Goal: Book appointment/travel/reservation

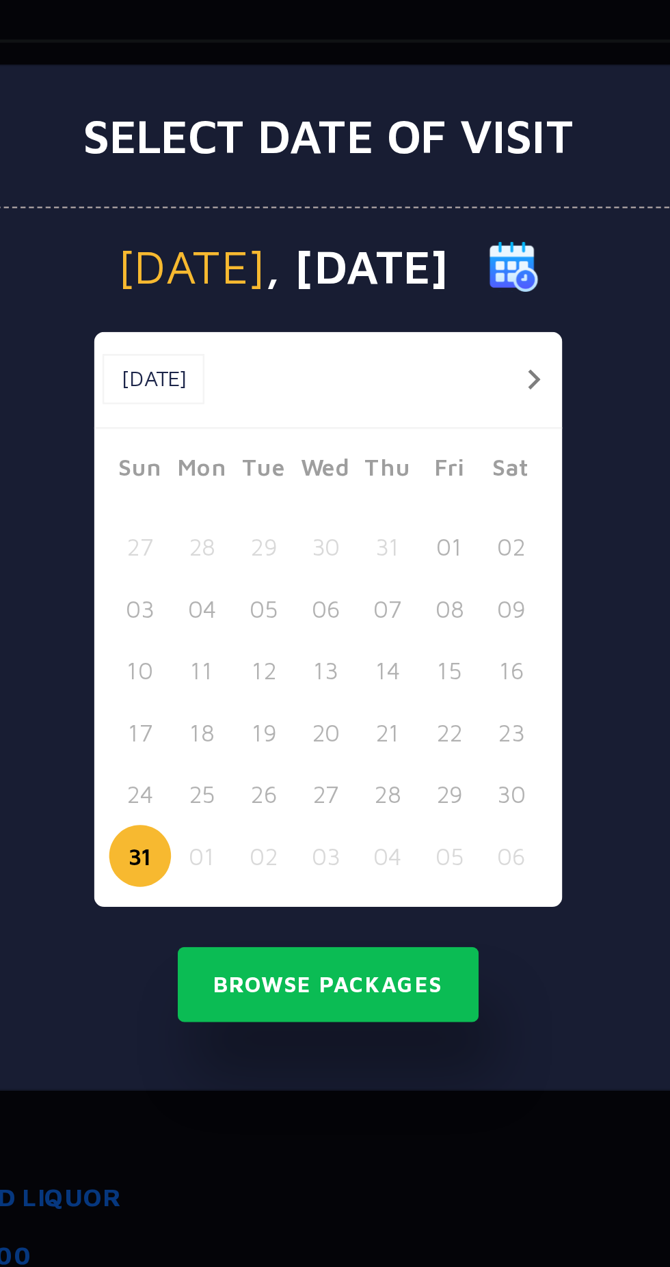
click at [418, 561] on button "button" at bounding box center [418, 552] width 17 height 17
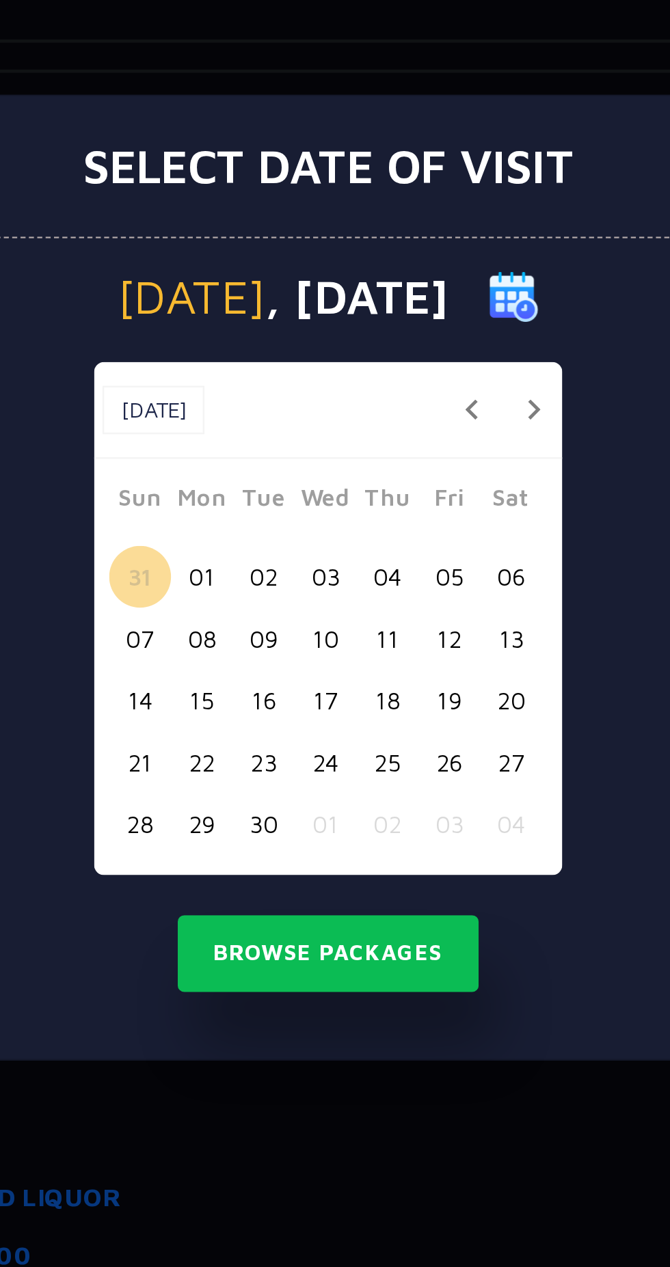
click at [261, 671] on button "07" at bounding box center [257, 658] width 25 height 25
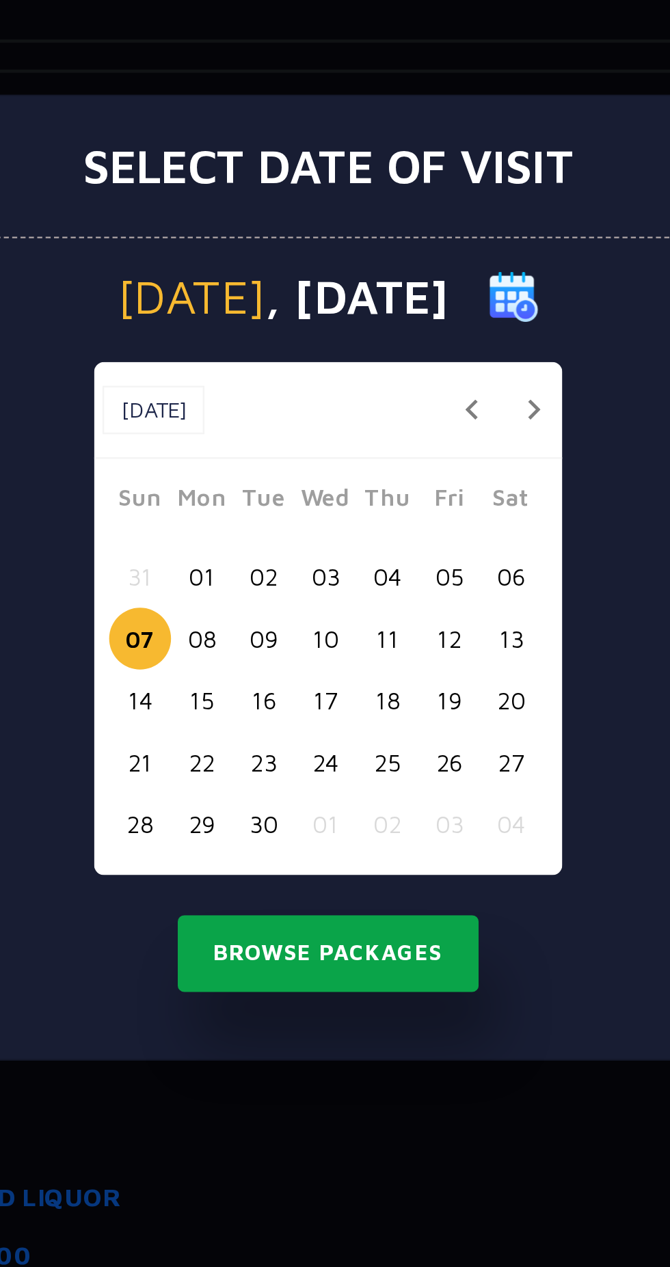
click at [360, 803] on button "Browse Packages" at bounding box center [334, 786] width 123 height 31
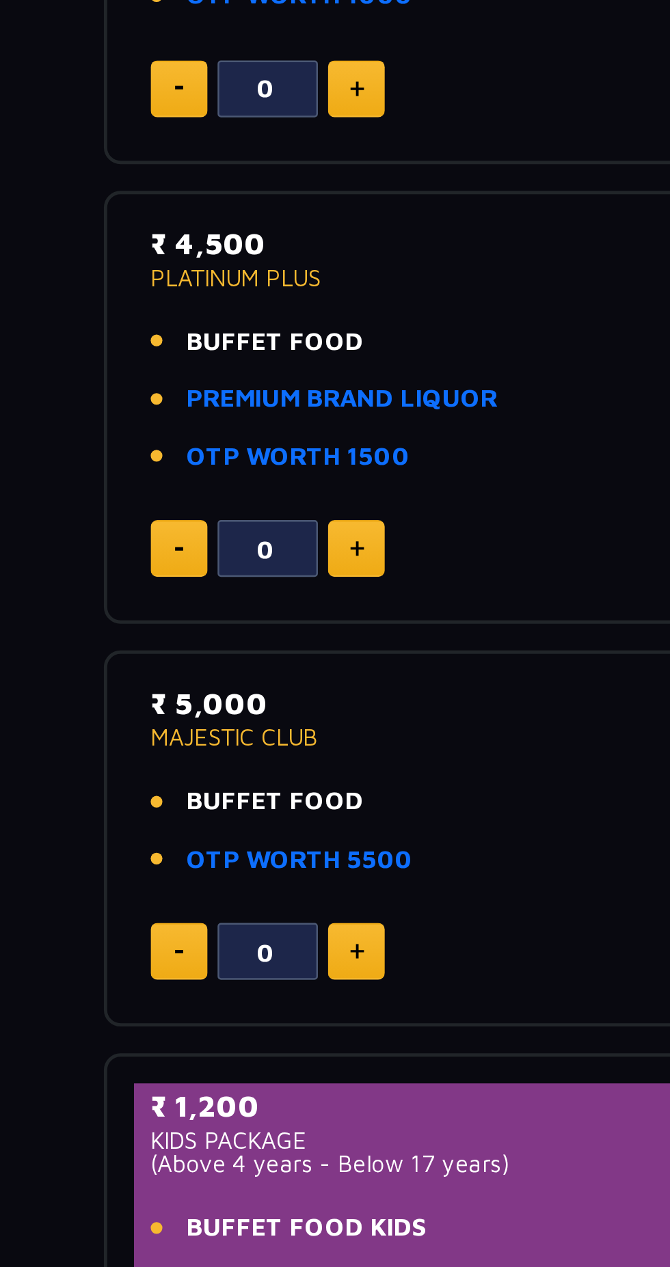
click at [178, 912] on link "OTP WORTH 1500" at bounding box center [168, 911] width 92 height 16
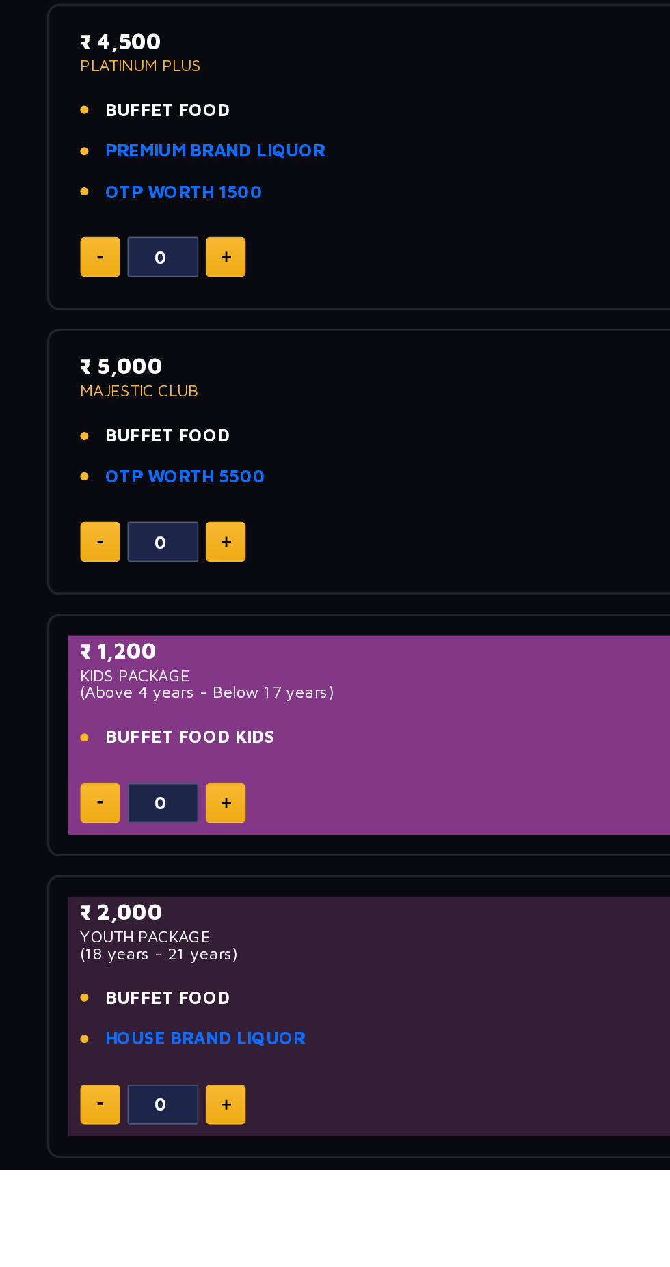
scroll to position [208, 0]
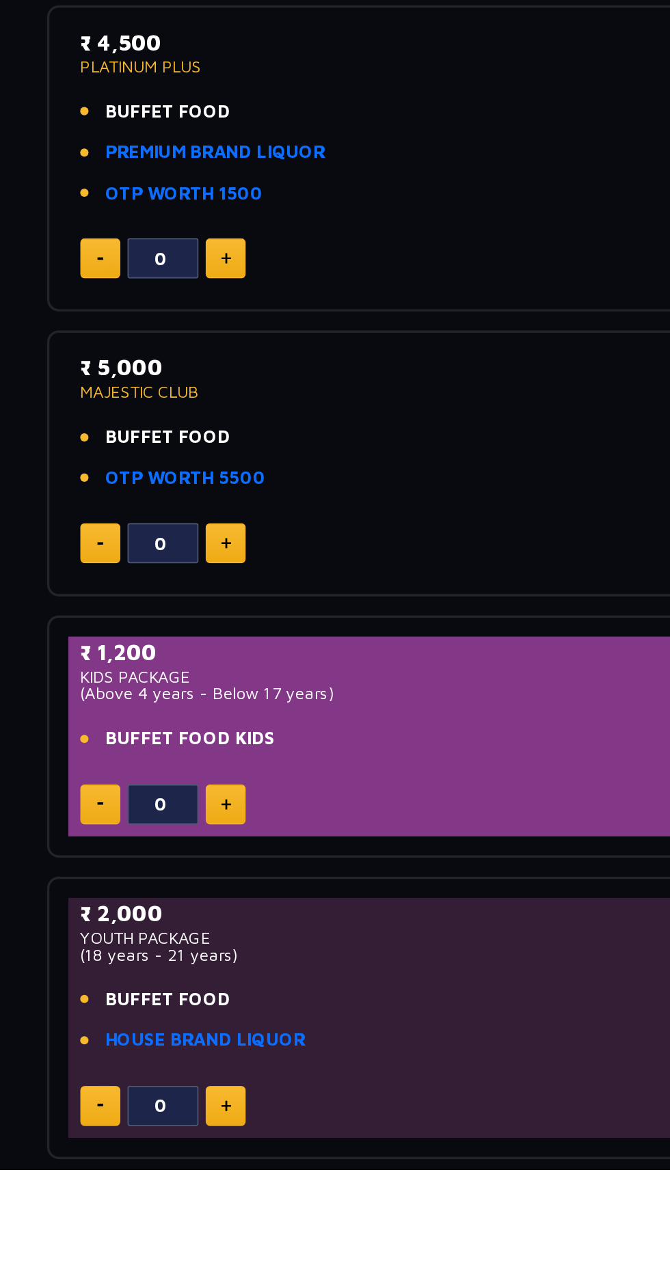
click at [171, 1192] on link "HOUSE BRAND LIQUOR" at bounding box center [179, 1192] width 115 height 16
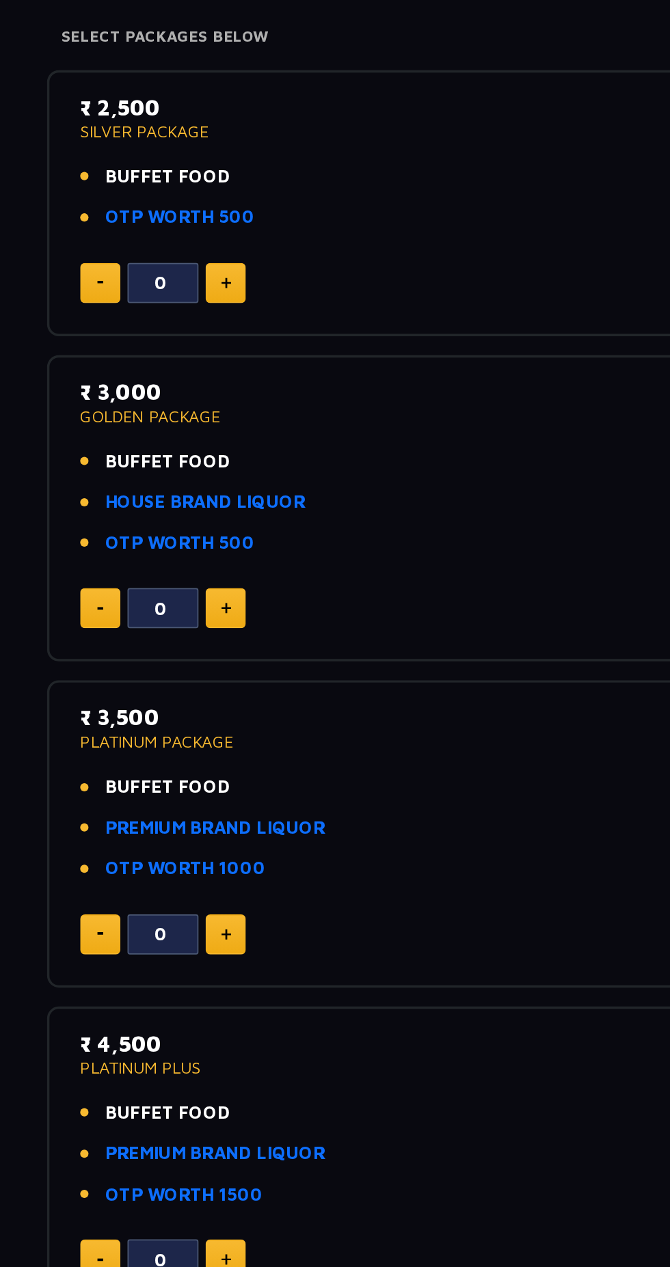
scroll to position [0, 0]
